Goal: Browse casually

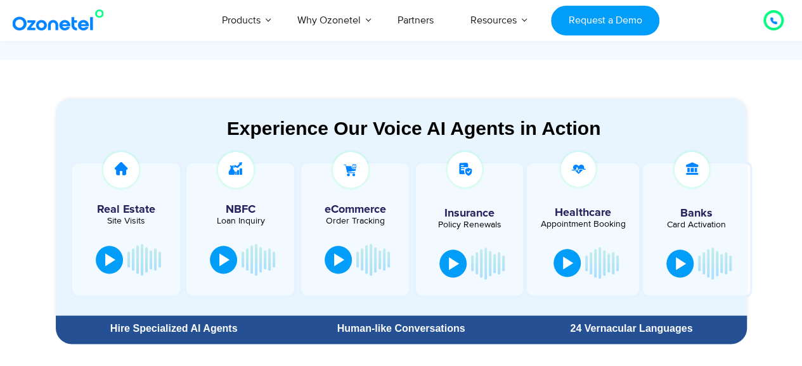
scroll to position [661, 0]
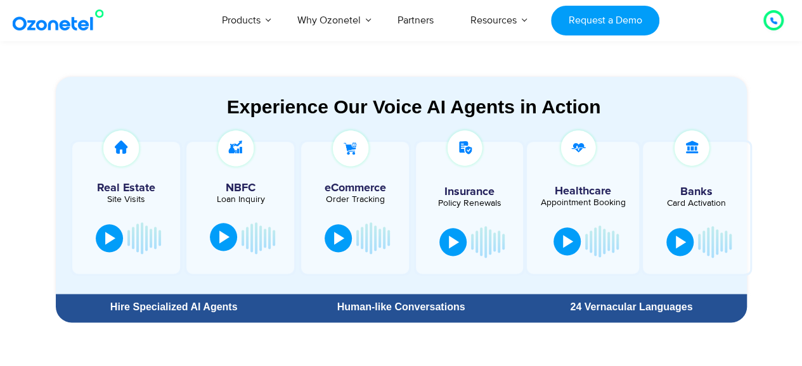
click at [223, 241] on div at bounding box center [224, 237] width 10 height 13
click at [227, 238] on div at bounding box center [227, 238] width 10 height 13
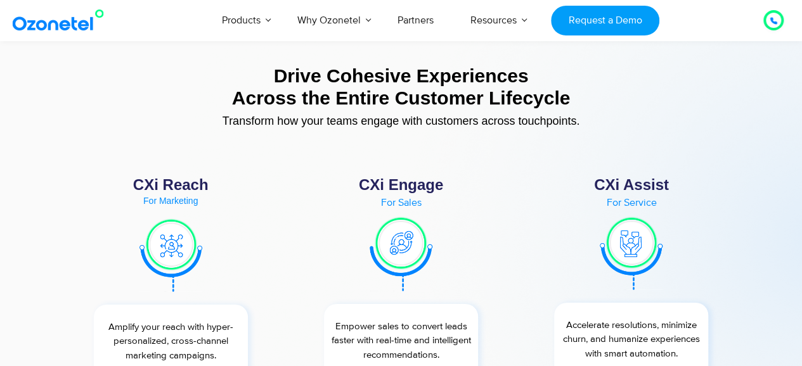
scroll to position [4457, 0]
